Goal: Task Accomplishment & Management: Manage account settings

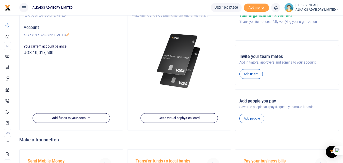
scroll to position [45, 0]
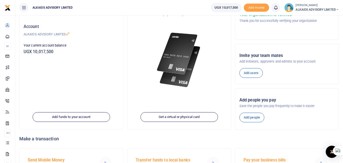
click at [325, 7] on small "[PERSON_NAME]" at bounding box center [317, 5] width 43 height 4
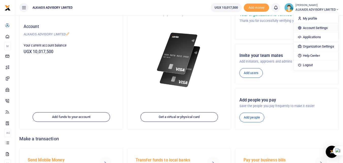
click at [315, 27] on link "Account Settings" at bounding box center [316, 27] width 44 height 7
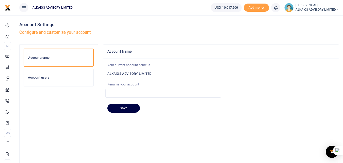
click at [60, 78] on h6 "Account users" at bounding box center [58, 77] width 61 height 4
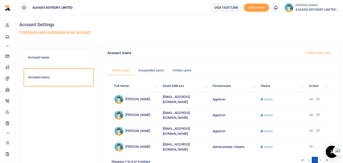
click at [312, 144] on icon at bounding box center [311, 146] width 4 height 4
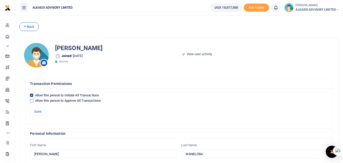
click at [32, 101] on input "Allow this person to Approve All Transactions" at bounding box center [31, 100] width 3 height 3
checkbox input "true"
click at [39, 112] on button "Save" at bounding box center [38, 111] width 16 height 9
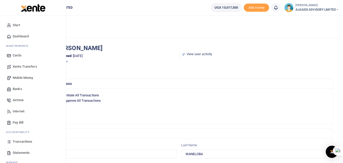
click at [25, 76] on span "Mobile Money" at bounding box center [23, 77] width 20 height 5
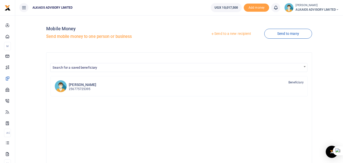
click at [235, 32] on link "Send to a new recipient" at bounding box center [231, 33] width 66 height 9
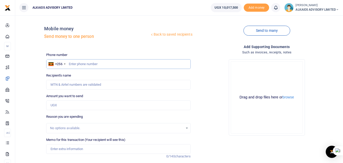
click at [104, 62] on input "text" at bounding box center [118, 64] width 144 height 10
type input "7"
click at [104, 68] on input "text" at bounding box center [118, 64] width 144 height 10
click at [89, 65] on input "text" at bounding box center [118, 64] width 144 height 10
type input "78"
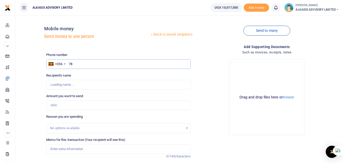
type input "[PERSON_NAME]"
type input "7"
click at [71, 105] on input "Amount you want to send" at bounding box center [118, 105] width 144 height 10
click at [143, 61] on input "text" at bounding box center [118, 64] width 144 height 10
click at [95, 62] on input "text" at bounding box center [118, 64] width 144 height 10
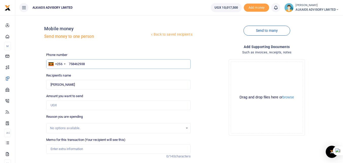
type input "758462938"
click at [75, 105] on input "Amount you want to send" at bounding box center [118, 105] width 144 height 10
click at [81, 127] on div "No options available." at bounding box center [116, 128] width 133 height 5
click at [101, 65] on input "758462938" at bounding box center [118, 64] width 144 height 10
type input "[PERSON_NAME]"
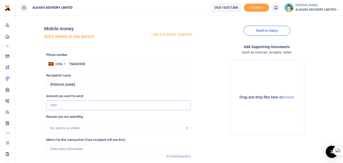
click at [72, 105] on input "Amount you want to send" at bounding box center [118, 105] width 144 height 10
type input "595,000"
click at [73, 128] on div "No options available." at bounding box center [116, 128] width 133 height 5
click at [83, 150] on input "Memo for this transaction (Your recipient will see this)" at bounding box center [118, 149] width 144 height 10
type input "Field facilitation from Alkaios"
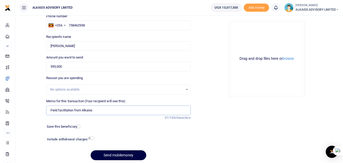
scroll to position [41, 0]
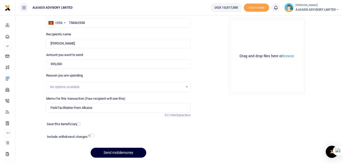
click at [118, 152] on button "Send mobilemoney" at bounding box center [119, 153] width 56 height 10
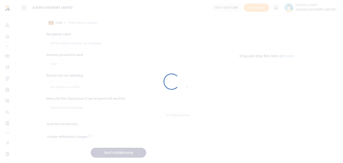
scroll to position [41, 0]
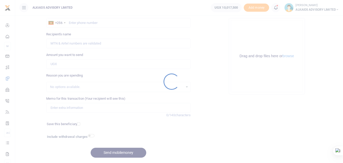
click at [274, 7] on div at bounding box center [171, 81] width 343 height 163
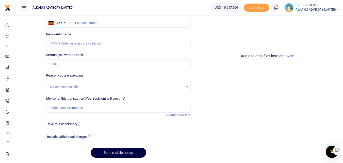
click at [274, 7] on icon at bounding box center [275, 8] width 5 height 6
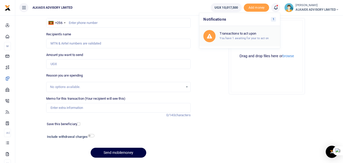
click at [232, 39] on small "You have 1 awaiting for your to act on" at bounding box center [244, 38] width 49 height 4
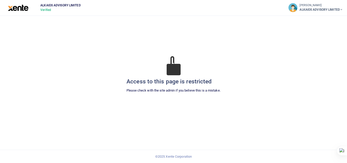
click at [18, 6] on img at bounding box center [18, 8] width 21 height 6
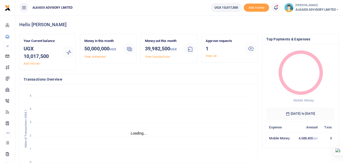
scroll to position [4, 4]
click at [210, 57] on link "View all" at bounding box center [211, 56] width 11 height 4
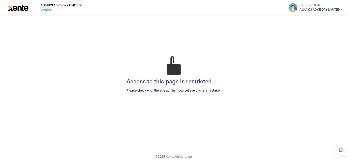
click at [317, 9] on span "ALKAIOS ADVISORY LIMITED" at bounding box center [321, 9] width 43 height 5
click at [343, 8] on icon at bounding box center [341, 10] width 3 height 4
click at [338, 8] on span "ALKAIOS ADVISORY LIMITED" at bounding box center [321, 9] width 43 height 5
click at [296, 6] on img at bounding box center [292, 7] width 9 height 9
click at [301, 6] on small "[PERSON_NAME]" at bounding box center [321, 5] width 43 height 4
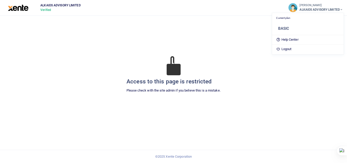
click at [19, 6] on img at bounding box center [18, 8] width 21 height 6
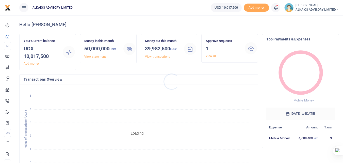
scroll to position [4, 4]
click at [208, 56] on link "View all" at bounding box center [211, 56] width 11 height 4
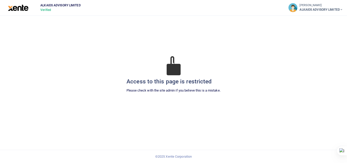
click at [330, 12] on span "ALKAIOS ADVISORY LIMITED" at bounding box center [321, 9] width 43 height 5
click at [290, 47] on link "Logout" at bounding box center [308, 48] width 72 height 7
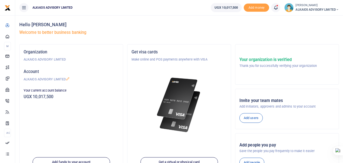
click at [276, 8] on icon at bounding box center [275, 8] width 5 height 6
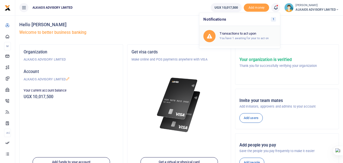
click at [242, 36] on small "You have 1 awaiting for your to act on" at bounding box center [244, 38] width 49 height 4
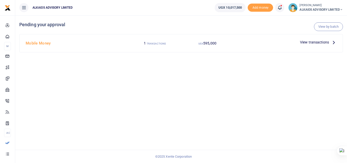
click at [314, 42] on span "View transactions" at bounding box center [314, 42] width 29 height 6
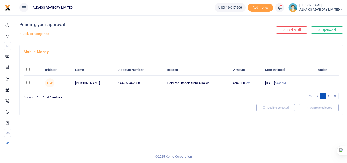
click at [28, 83] on input "checkbox" at bounding box center [27, 82] width 3 height 3
checkbox input "true"
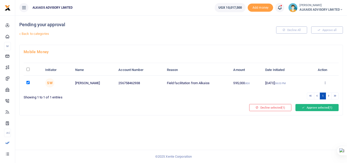
click at [317, 109] on button "Approve selected (1)" at bounding box center [317, 107] width 43 height 7
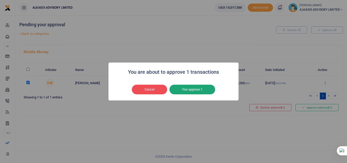
click at [200, 88] on button "Yes approve 1" at bounding box center [192, 90] width 46 height 10
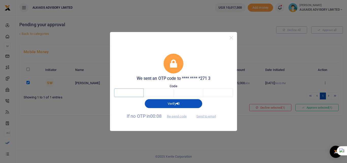
click at [135, 95] on input "text" at bounding box center [129, 92] width 30 height 9
type input "4"
type input "0"
type input "8"
type input "3"
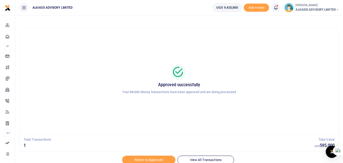
click at [315, 9] on span "ALKAIOS ADVISORY LIMITED" at bounding box center [317, 9] width 43 height 5
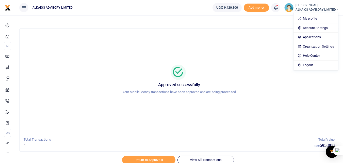
click at [315, 9] on span "ALKAIOS ADVISORY LIMITED" at bounding box center [317, 9] width 43 height 5
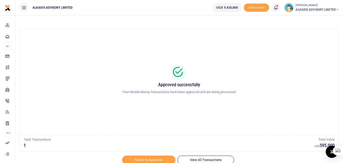
click at [328, 8] on span "ALKAIOS ADVISORY LIMITED" at bounding box center [317, 9] width 43 height 5
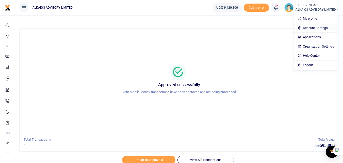
click at [312, 27] on link "Account Settings" at bounding box center [316, 27] width 44 height 7
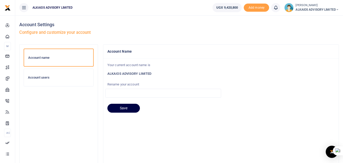
click at [52, 78] on h6 "Account users" at bounding box center [58, 77] width 61 height 4
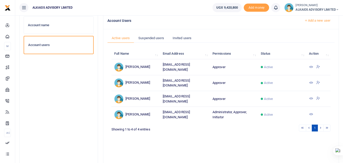
scroll to position [40, 0]
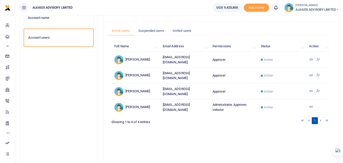
click at [312, 105] on icon at bounding box center [311, 107] width 4 height 4
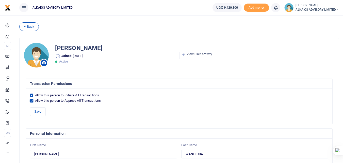
click at [32, 101] on input "Allow this person to Approve All Transactions" at bounding box center [31, 100] width 3 height 3
checkbox input "false"
click at [42, 113] on button "Save" at bounding box center [38, 111] width 16 height 9
click at [305, 5] on small "[PERSON_NAME]" at bounding box center [317, 5] width 43 height 4
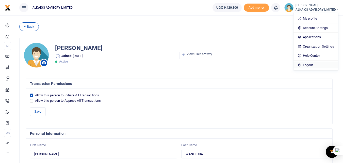
click at [308, 65] on link "Logout" at bounding box center [316, 64] width 44 height 7
